Goal: Navigation & Orientation: Find specific page/section

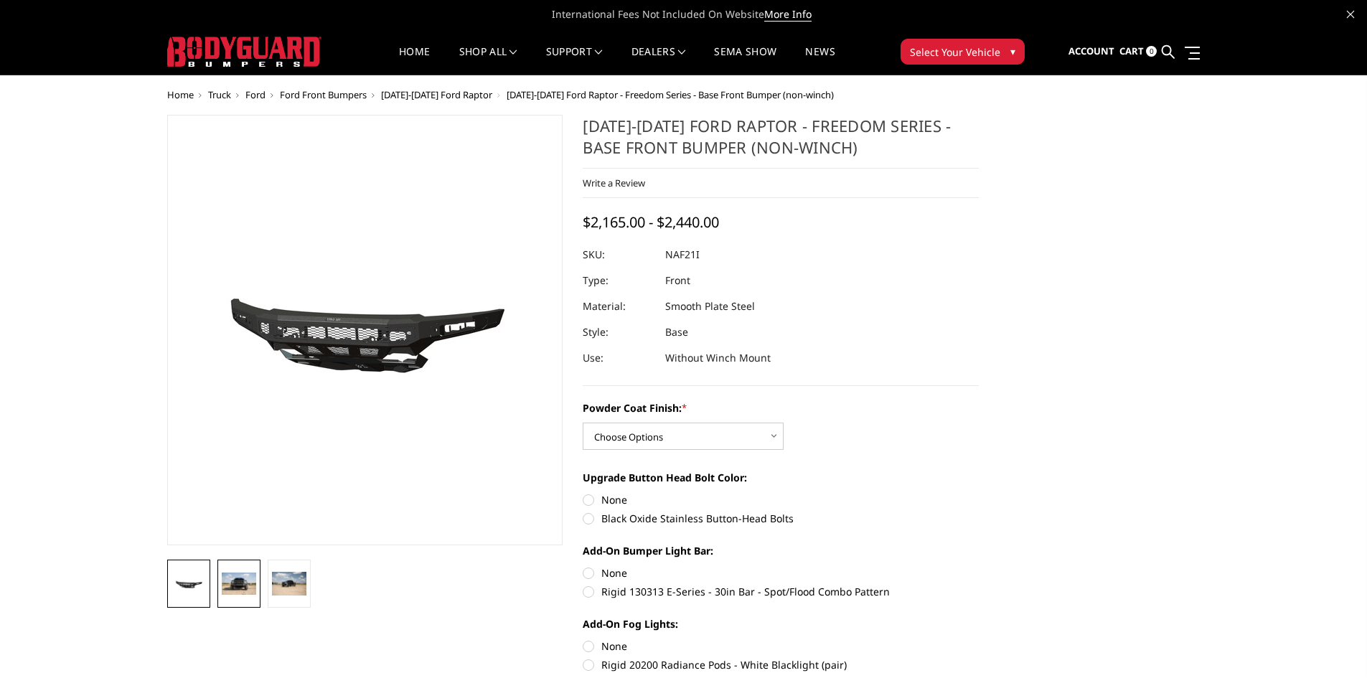
click at [238, 585] on img at bounding box center [239, 584] width 34 height 23
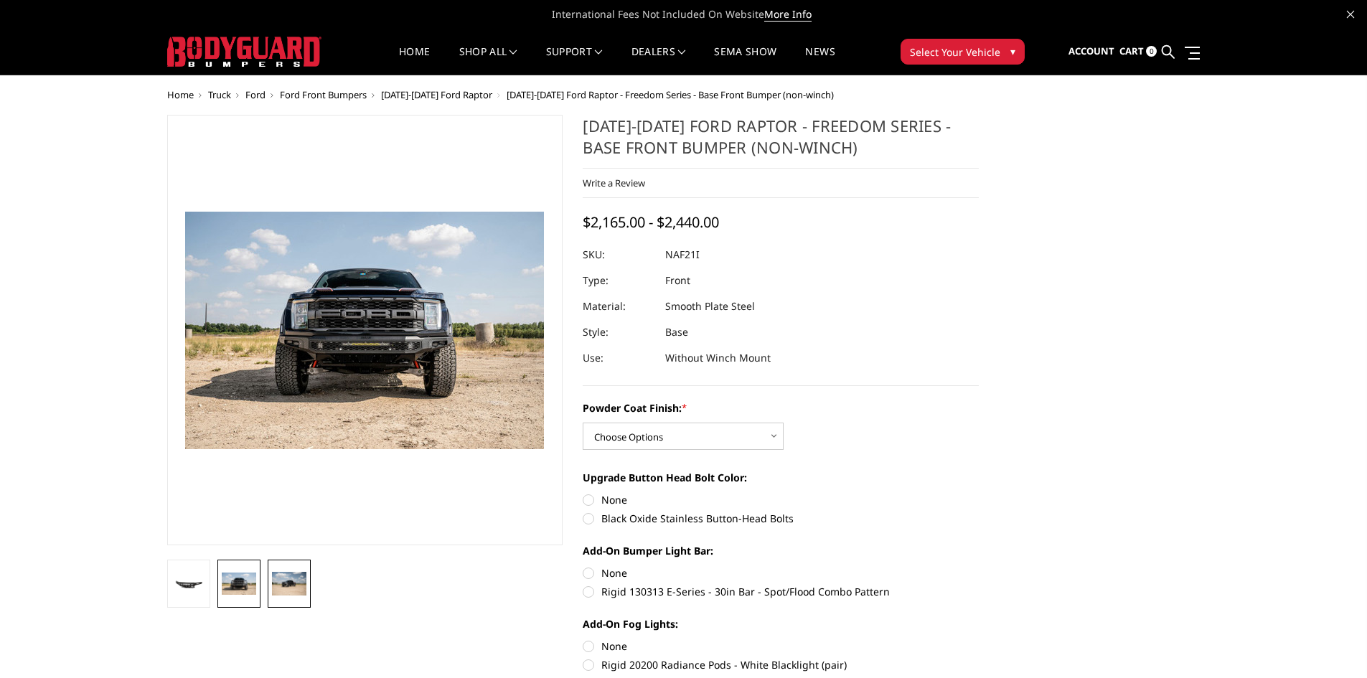
click at [279, 585] on img at bounding box center [289, 583] width 34 height 23
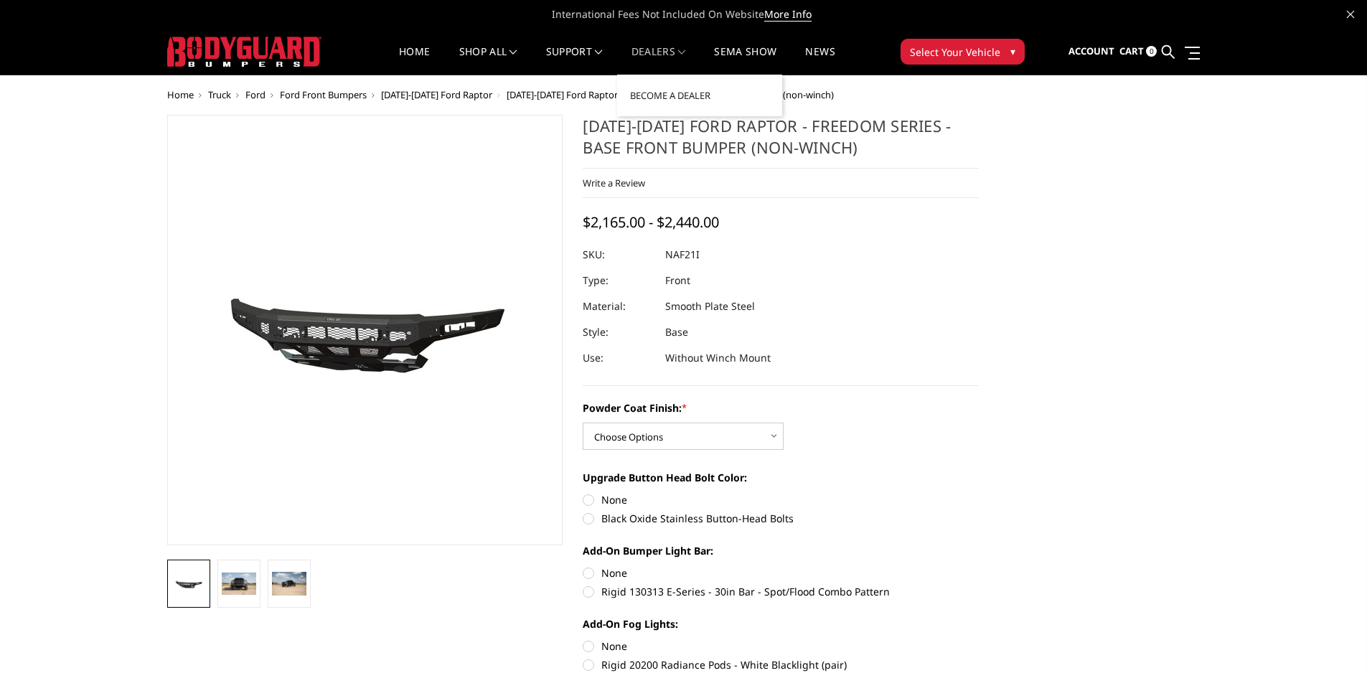
click at [645, 49] on link "Dealers" at bounding box center [659, 61] width 55 height 28
